Goal: Navigation & Orientation: Understand site structure

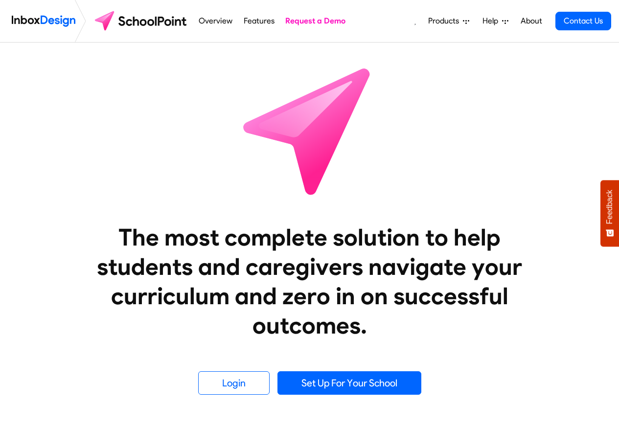
click at [456, 21] on span "Products" at bounding box center [445, 21] width 35 height 12
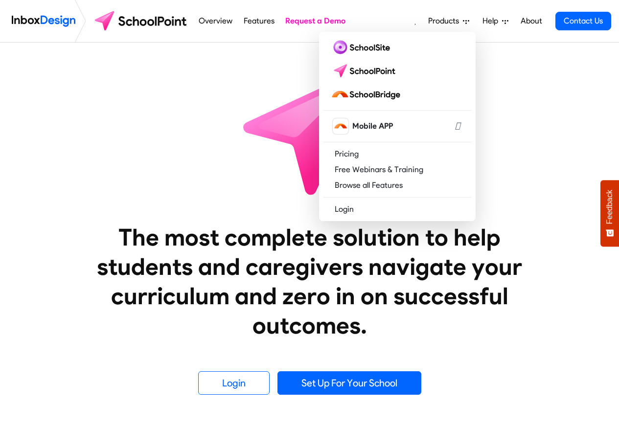
click at [532, 22] on link "About" at bounding box center [530, 21] width 27 height 20
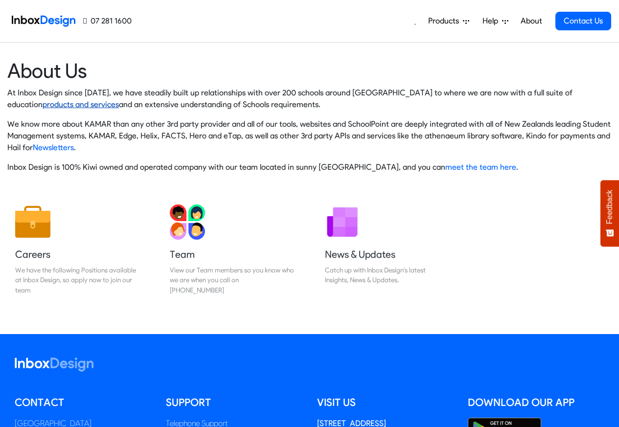
click at [43, 105] on link "products and services" at bounding box center [81, 104] width 76 height 9
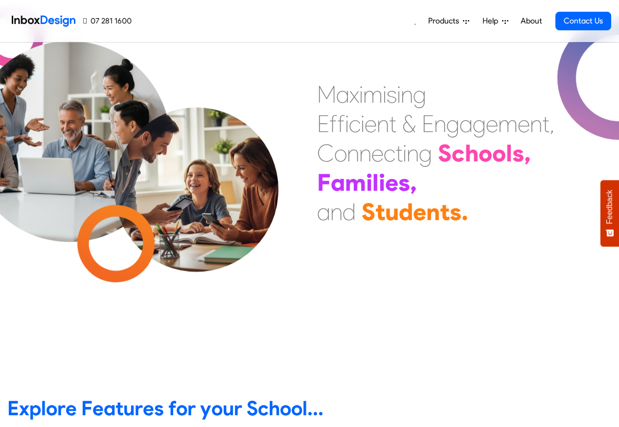
scroll to position [352, 0]
